Goal: Task Accomplishment & Management: Manage account settings

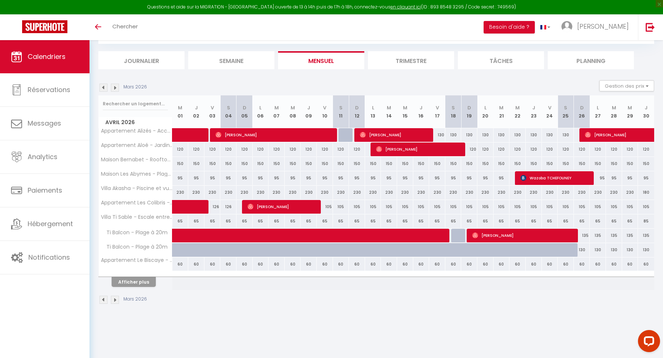
scroll to position [40, 0]
click at [56, 56] on span "Calendriers" at bounding box center [47, 56] width 38 height 9
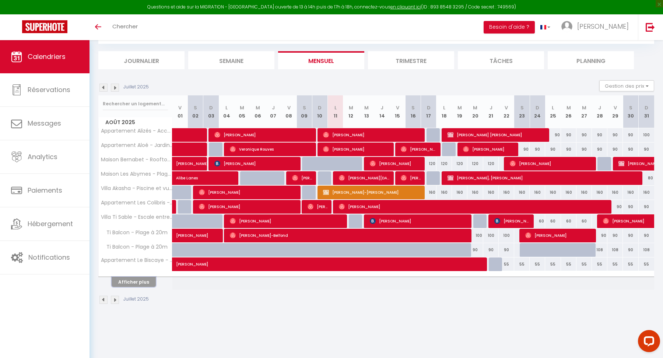
click at [135, 283] on button "Afficher plus" at bounding box center [134, 282] width 44 height 10
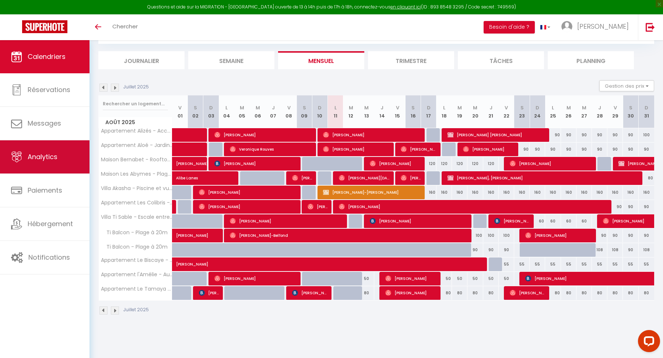
click at [48, 164] on link "Analytics" at bounding box center [45, 156] width 90 height 33
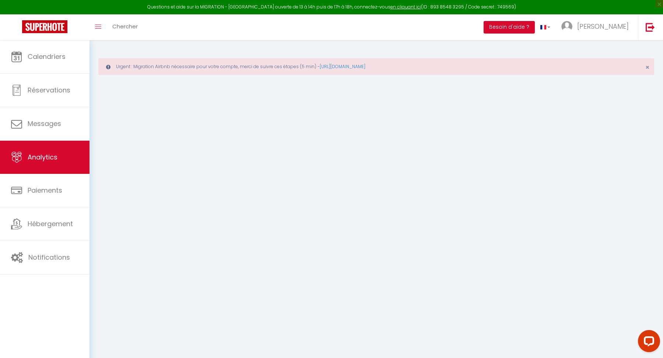
select select "2025"
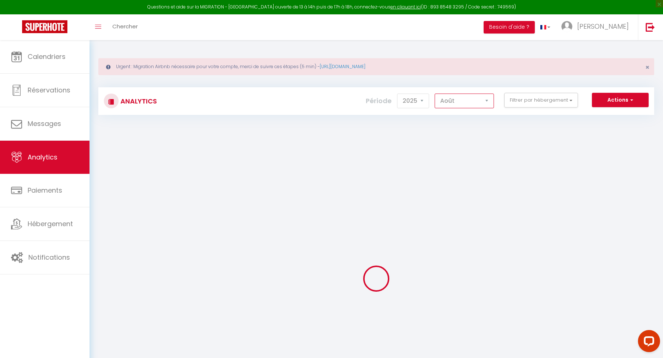
click at [457, 104] on select "[PERSON_NAME] Mars [PERSON_NAME] Juin Juillet Août Septembre Octobre Novembre D…" at bounding box center [464, 101] width 59 height 15
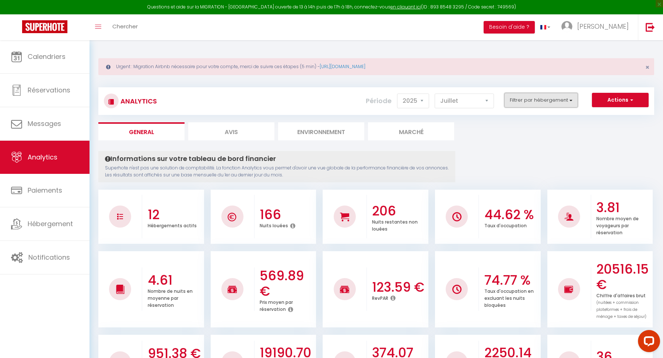
click at [541, 97] on button "Filtrer par hébergement" at bounding box center [542, 100] width 74 height 15
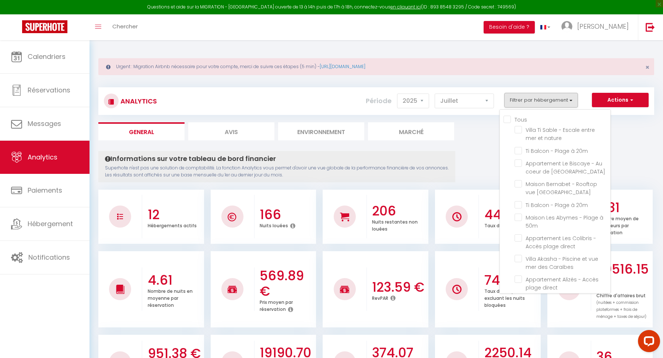
click at [540, 83] on div "Analytics Actions Génération SuperConciergerie Génération SuperAnalyzer Générat…" at bounding box center [376, 97] width 556 height 35
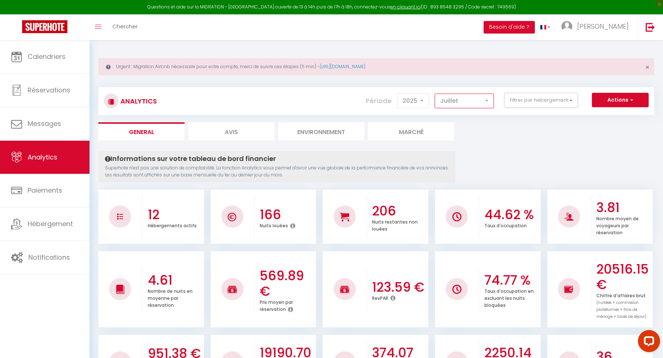
click at [468, 100] on select "[PERSON_NAME] Mars [PERSON_NAME] Juin Juillet Août Septembre Octobre Novembre D…" at bounding box center [464, 101] width 59 height 15
select select "8"
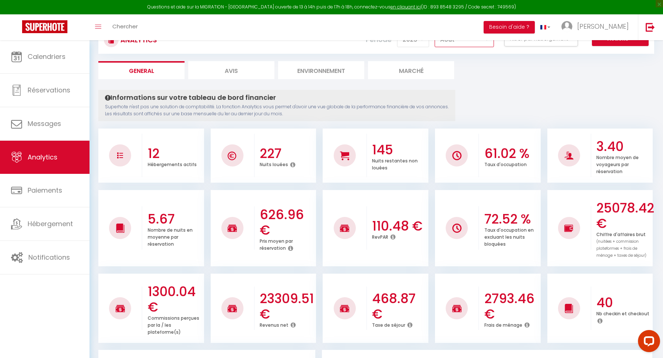
scroll to position [62, 0]
click at [288, 151] on h3 "227" at bounding box center [287, 152] width 55 height 15
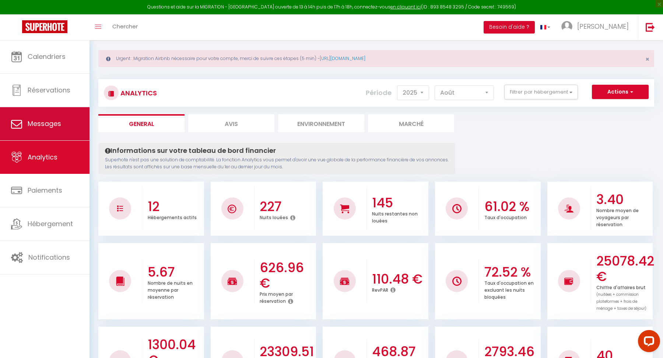
scroll to position [0, 0]
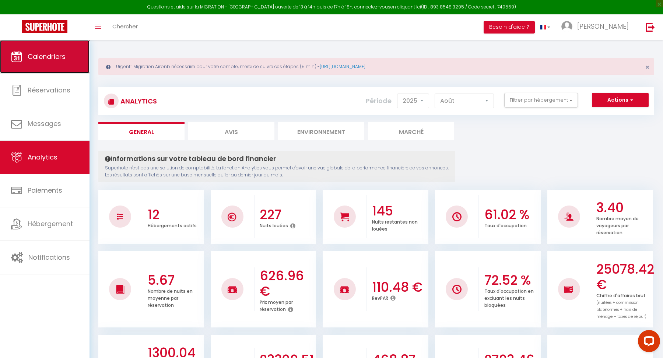
click at [44, 57] on span "Calendriers" at bounding box center [47, 56] width 38 height 9
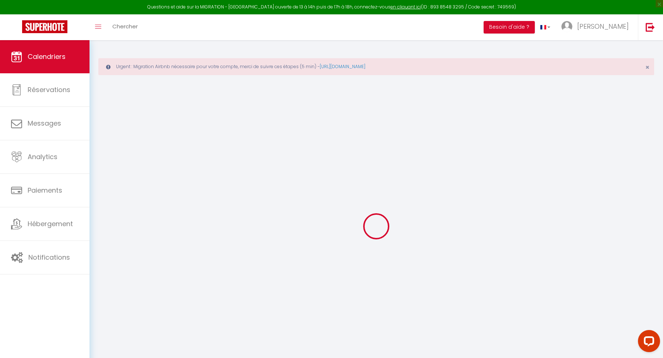
select select
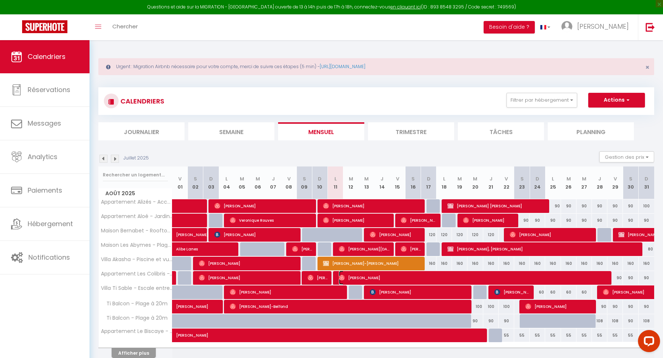
click at [365, 278] on span "[PERSON_NAME]" at bounding box center [473, 278] width 268 height 14
select select "OK"
select select "0"
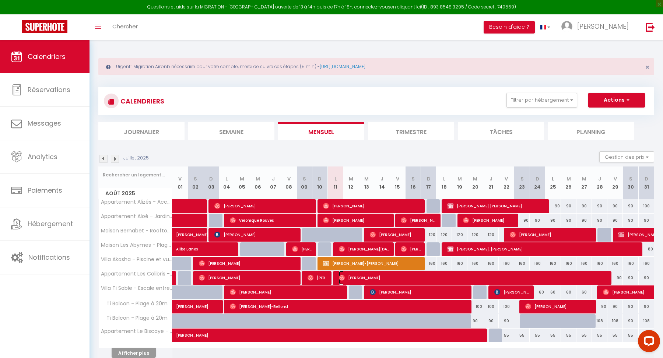
select select "1"
select select
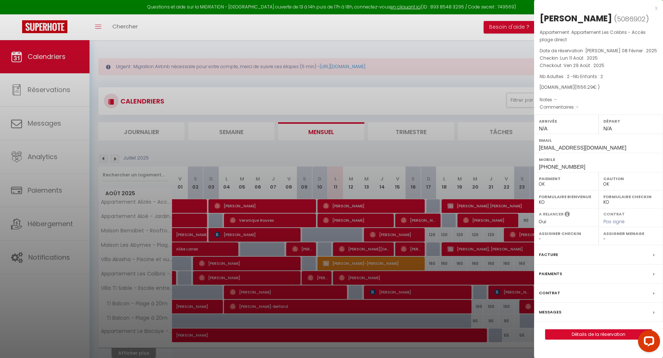
click at [657, 7] on div "x" at bounding box center [595, 8] width 123 height 9
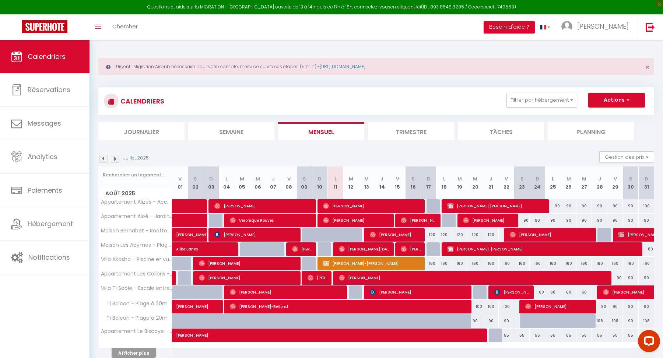
scroll to position [25, 0]
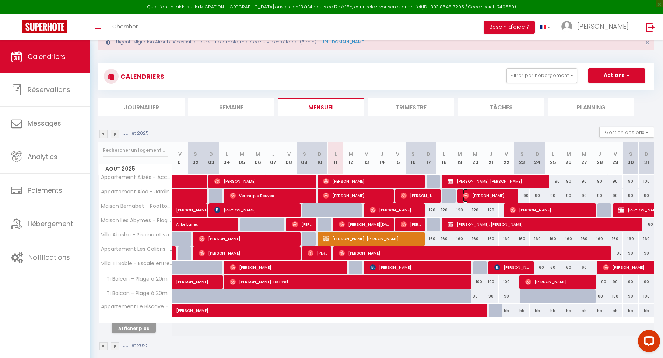
click at [475, 191] on span "[PERSON_NAME]" at bounding box center [489, 196] width 52 height 14
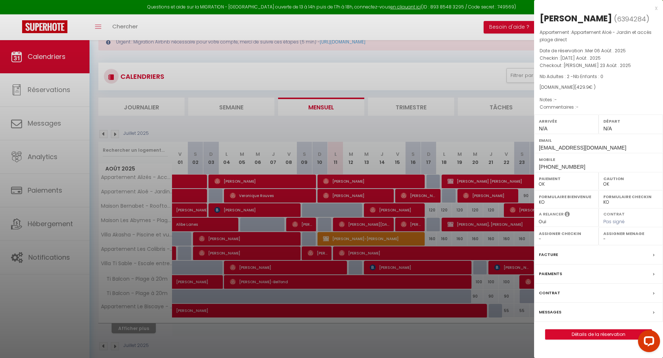
click at [473, 217] on div at bounding box center [331, 179] width 663 height 358
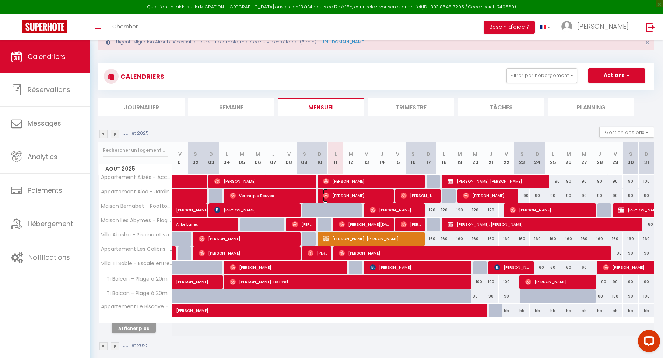
click at [366, 194] on span "[PERSON_NAME]" at bounding box center [356, 196] width 67 height 14
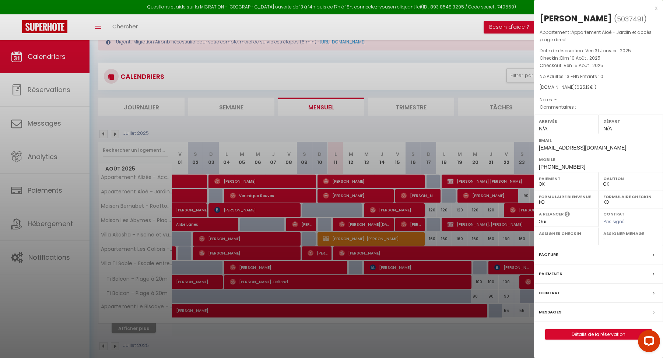
click at [366, 186] on div at bounding box center [331, 179] width 663 height 358
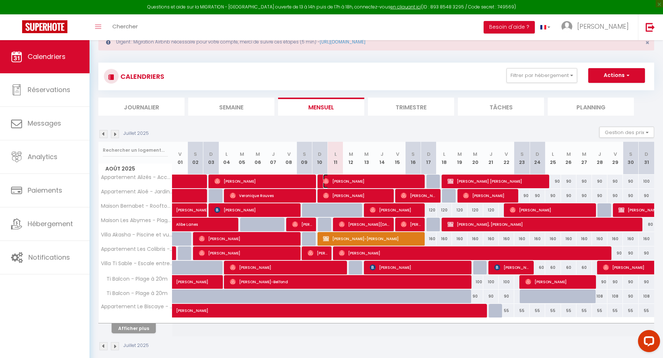
click at [364, 184] on span "[PERSON_NAME]" at bounding box center [372, 181] width 98 height 14
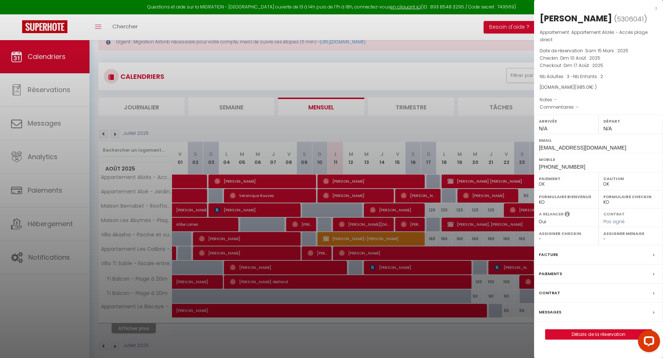
click at [386, 232] on div at bounding box center [331, 179] width 663 height 358
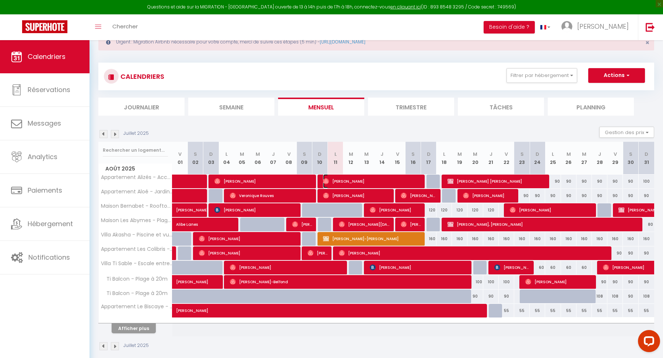
click at [380, 186] on span "[PERSON_NAME]" at bounding box center [372, 181] width 98 height 14
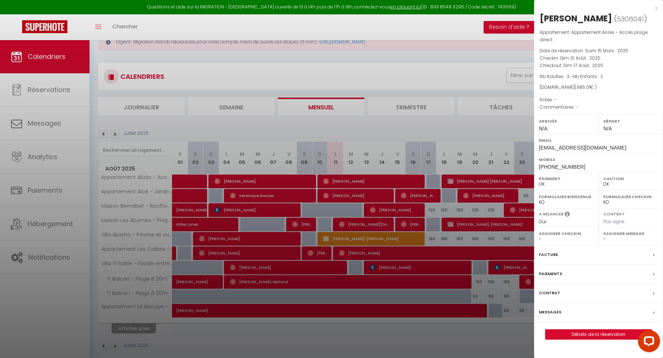
click at [462, 249] on div at bounding box center [331, 179] width 663 height 358
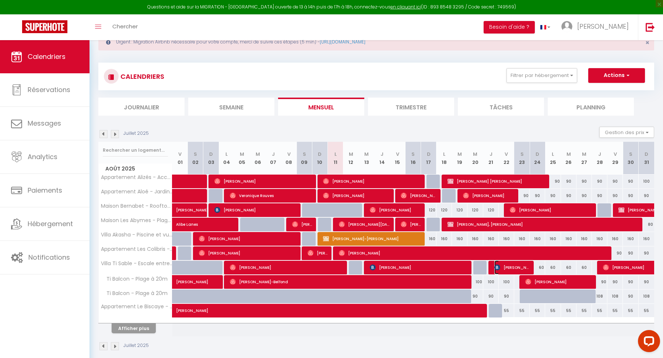
click at [504, 273] on span "[PERSON_NAME]" at bounding box center [513, 268] width 36 height 14
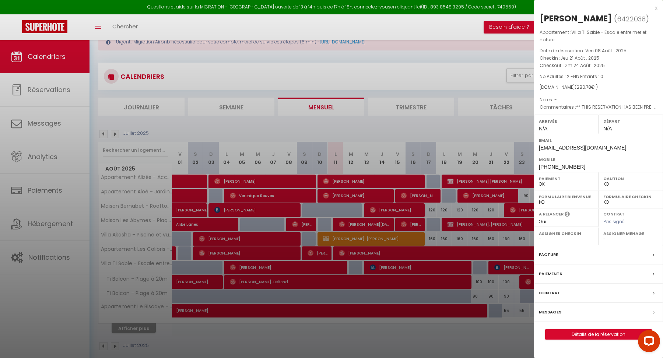
click at [503, 297] on div at bounding box center [331, 179] width 663 height 358
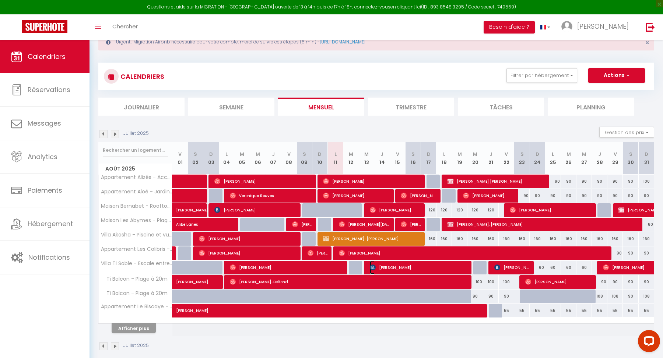
click at [460, 271] on span "[PERSON_NAME]" at bounding box center [419, 268] width 98 height 14
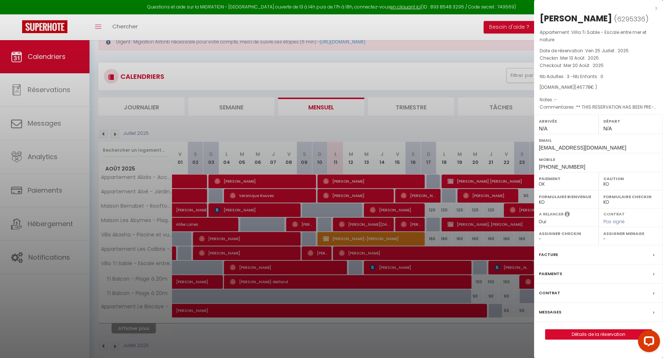
click at [494, 292] on div at bounding box center [331, 179] width 663 height 358
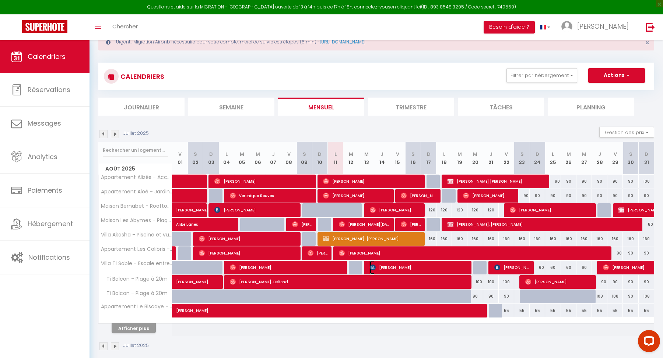
click at [435, 271] on span "[PERSON_NAME]" at bounding box center [419, 268] width 98 height 14
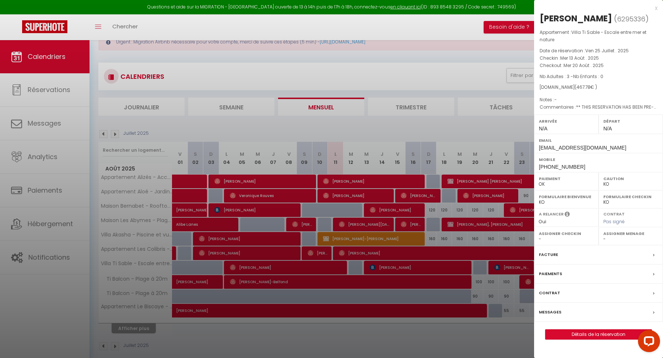
click at [488, 300] on div at bounding box center [331, 179] width 663 height 358
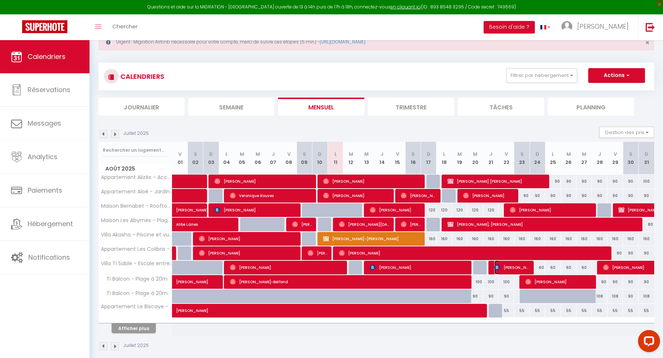
click at [505, 265] on span "[PERSON_NAME]" at bounding box center [513, 268] width 36 height 14
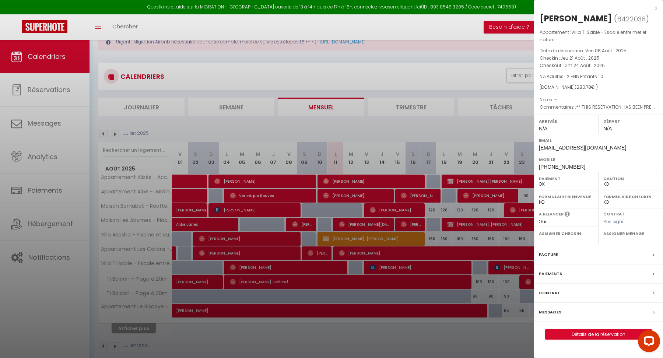
click at [497, 291] on div at bounding box center [331, 179] width 663 height 358
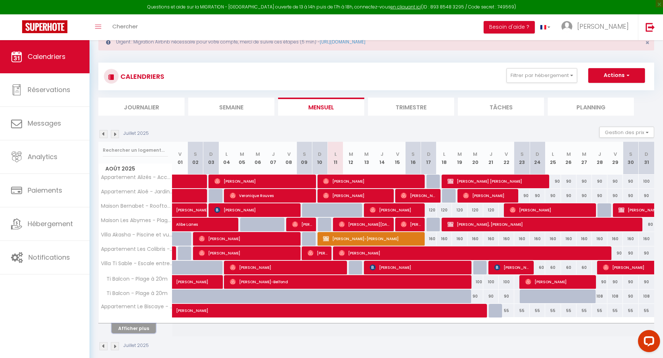
click at [146, 329] on button "Afficher plus" at bounding box center [134, 329] width 44 height 10
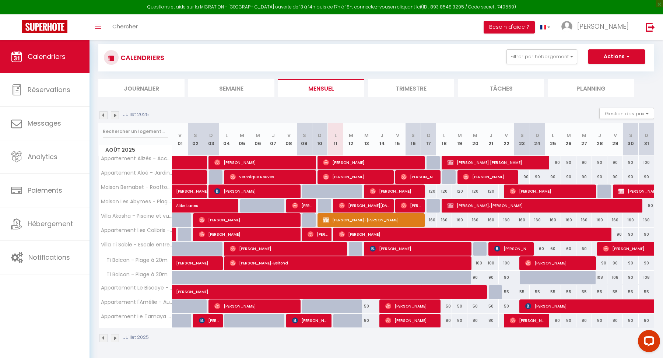
scroll to position [45, 0]
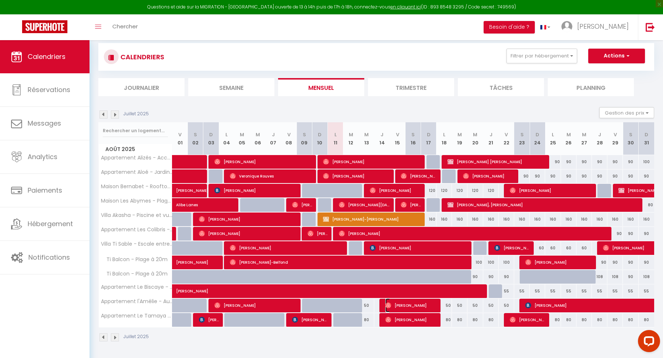
click at [411, 309] on span "[PERSON_NAME]" at bounding box center [412, 306] width 52 height 14
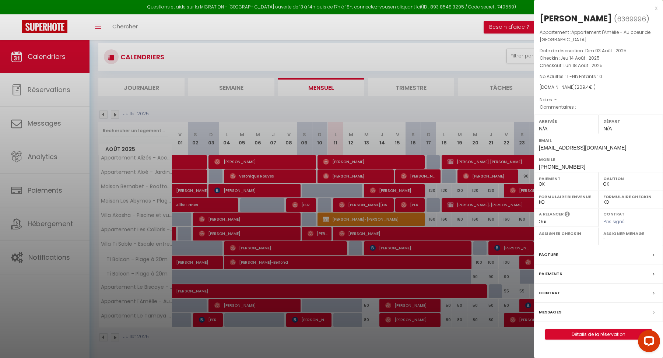
click at [423, 335] on div at bounding box center [331, 179] width 663 height 358
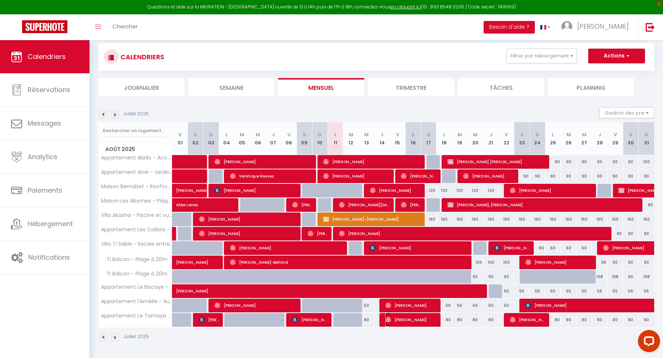
click at [421, 318] on span "[PERSON_NAME]" at bounding box center [412, 320] width 52 height 14
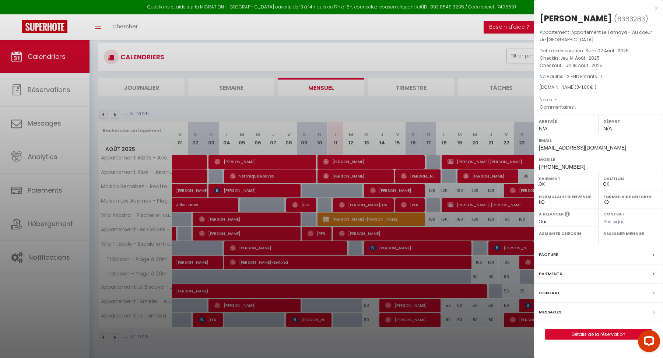
click at [413, 306] on div at bounding box center [331, 179] width 663 height 358
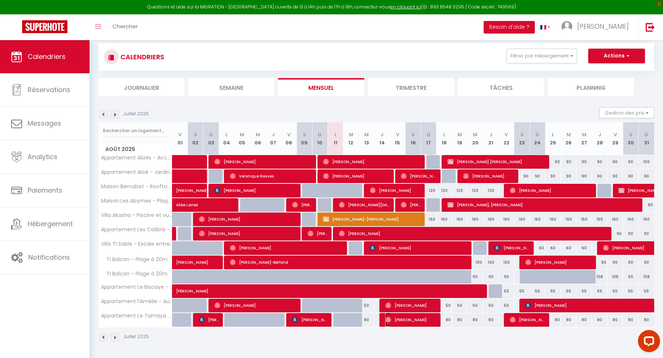
click at [400, 324] on span "[PERSON_NAME]" at bounding box center [412, 320] width 52 height 14
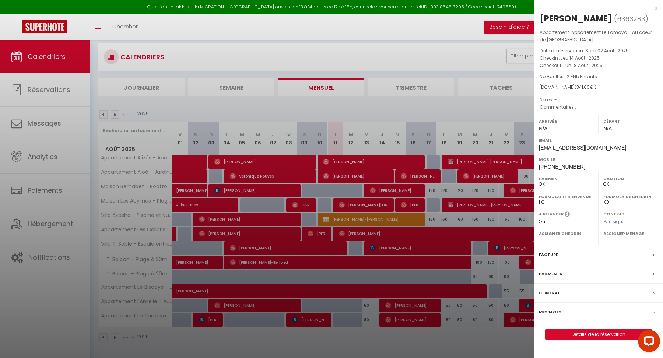
click at [656, 8] on div "x" at bounding box center [595, 8] width 123 height 9
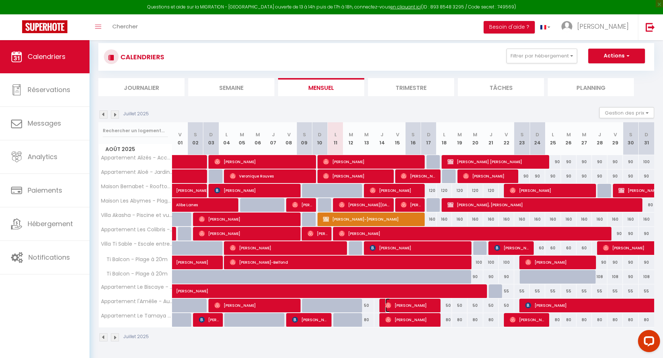
click at [433, 302] on span "[PERSON_NAME]" at bounding box center [412, 306] width 52 height 14
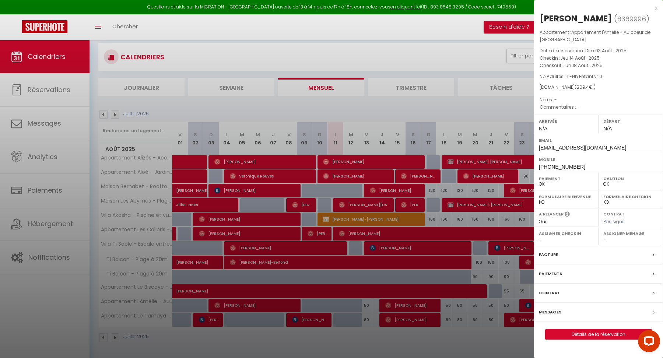
click at [441, 335] on div at bounding box center [331, 179] width 663 height 358
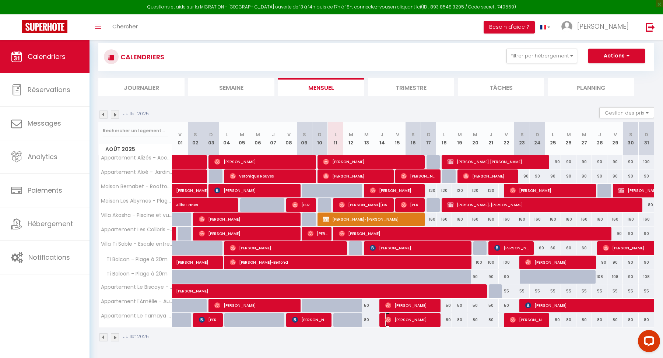
click at [419, 325] on span "[PERSON_NAME]" at bounding box center [412, 320] width 52 height 14
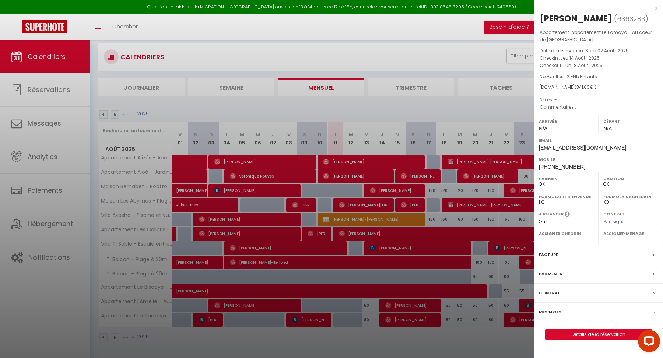
click at [450, 338] on div at bounding box center [331, 179] width 663 height 358
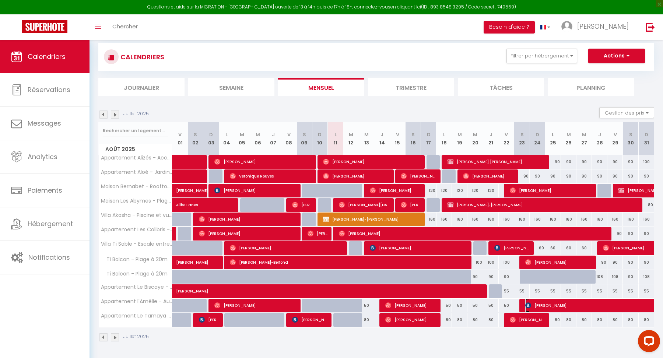
click at [619, 311] on span "[PERSON_NAME]" at bounding box center [611, 306] width 170 height 14
select select "KO"
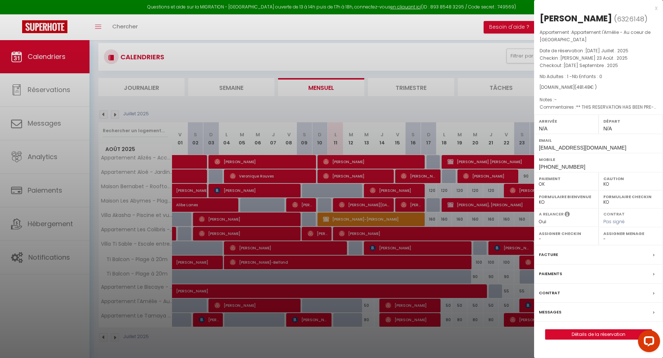
click at [655, 7] on div "x" at bounding box center [595, 8] width 123 height 9
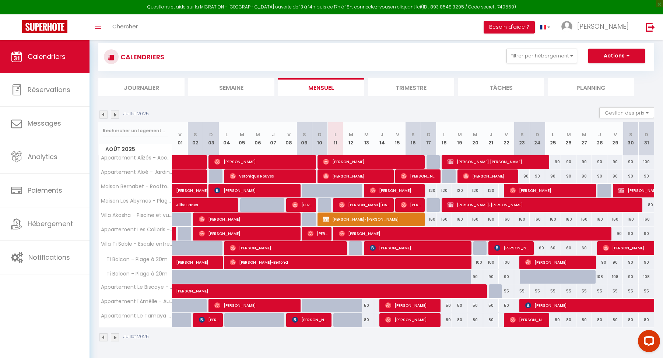
click at [104, 116] on img at bounding box center [104, 115] width 8 height 8
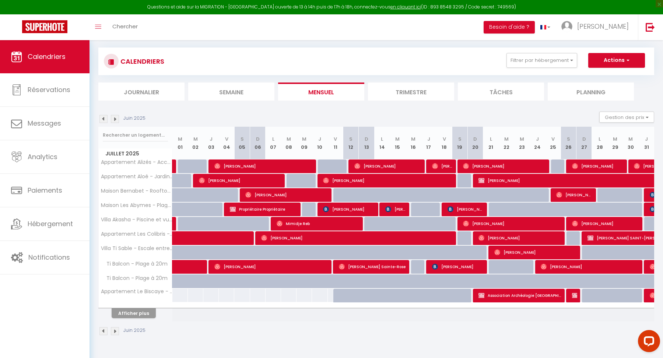
click at [117, 118] on img at bounding box center [115, 119] width 8 height 8
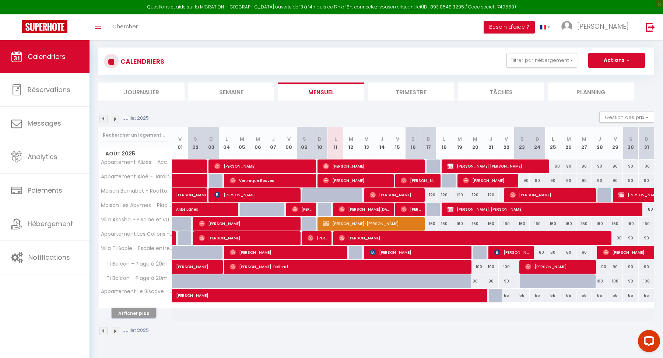
click at [143, 312] on button "Afficher plus" at bounding box center [134, 313] width 44 height 10
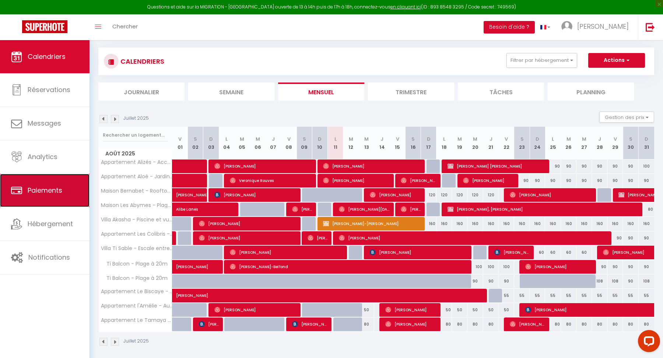
click at [41, 196] on link "Paiements" at bounding box center [45, 190] width 90 height 33
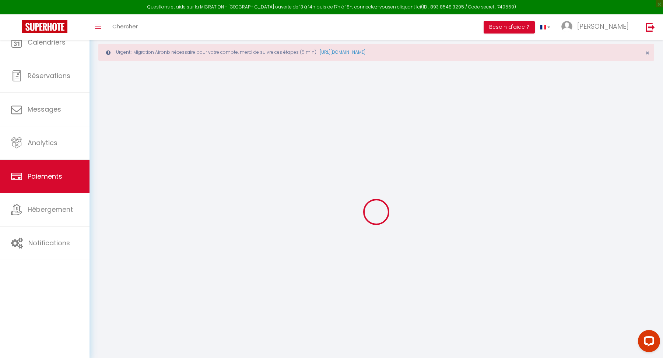
select select "2"
select select "0"
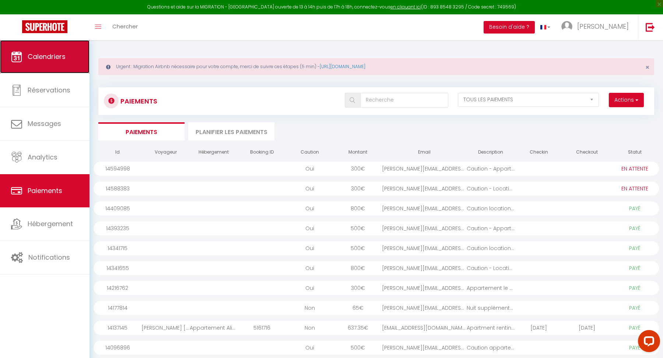
click at [68, 44] on link "Calendriers" at bounding box center [45, 56] width 90 height 33
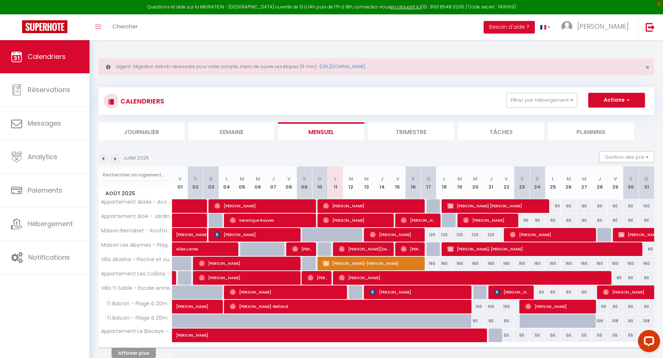
click at [118, 156] on img at bounding box center [115, 159] width 8 height 8
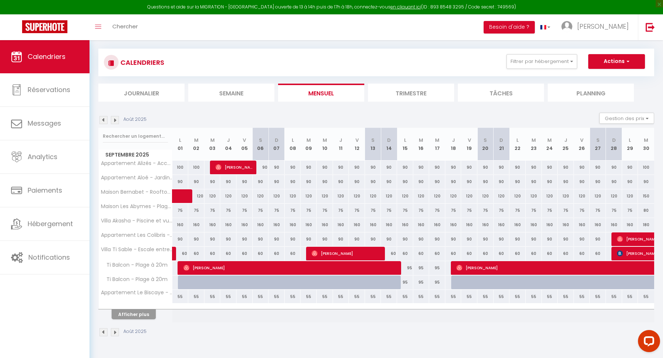
scroll to position [40, 0]
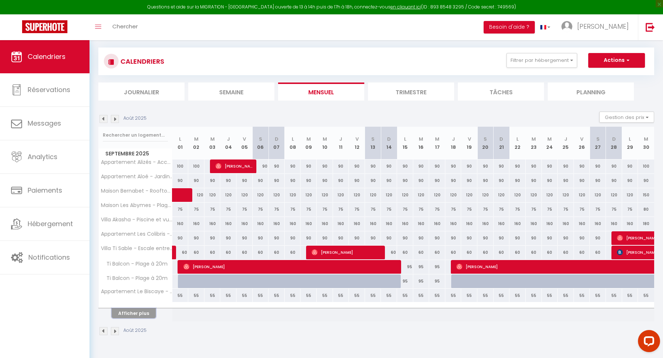
click at [148, 314] on button "Afficher plus" at bounding box center [134, 313] width 44 height 10
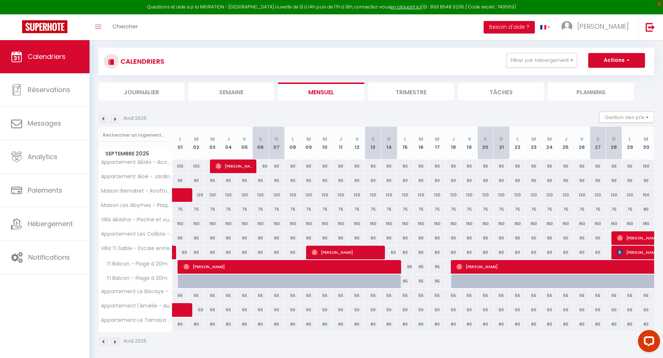
scroll to position [45, 0]
